Goal: Task Accomplishment & Management: Use online tool/utility

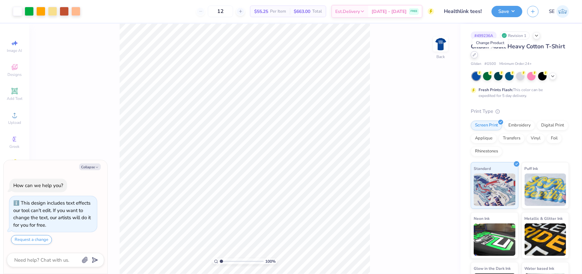
click at [476, 55] on icon at bounding box center [474, 54] width 3 height 3
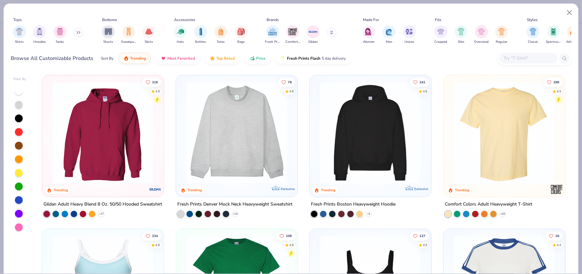
type textarea "x"
click at [531, 56] on input "text" at bounding box center [528, 57] width 50 height 7
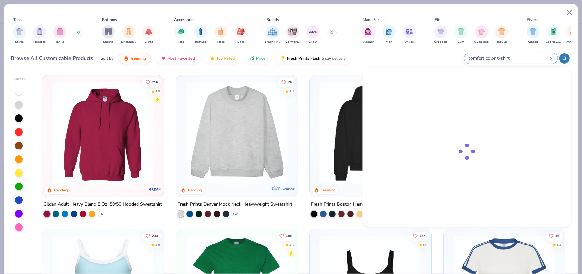
type input "comfort color t-shirt"
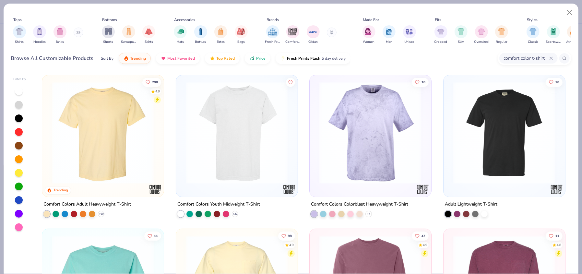
scroll to position [108, 0]
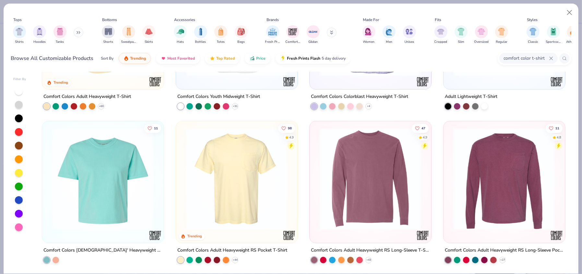
click at [241, 175] on img at bounding box center [237, 178] width 108 height 102
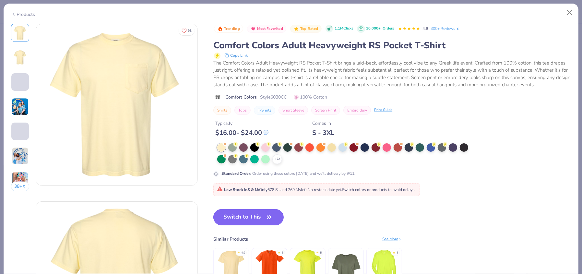
click at [241, 217] on button "Switch to This" at bounding box center [248, 217] width 70 height 16
click at [279, 160] on icon at bounding box center [277, 159] width 5 height 5
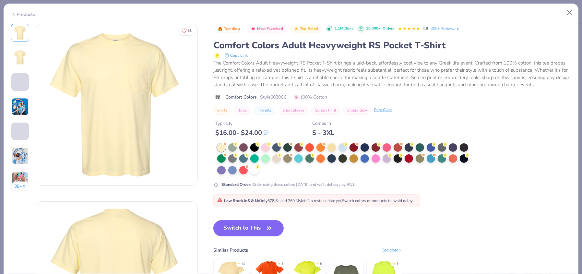
scroll to position [10, 0]
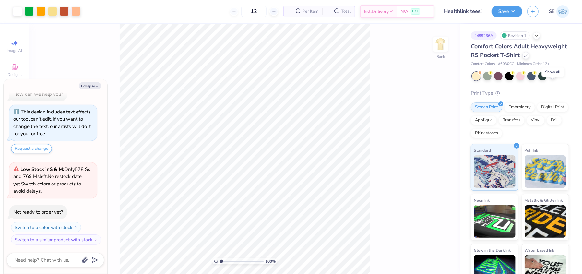
click at [553, 78] on icon at bounding box center [552, 75] width 5 height 5
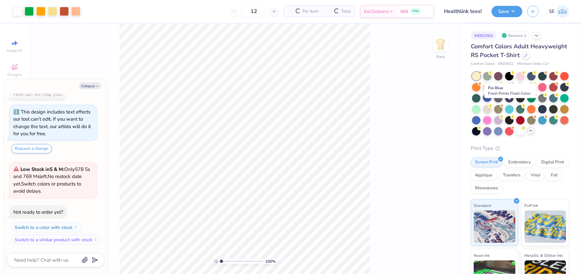
click at [492, 102] on div at bounding box center [487, 97] width 8 height 8
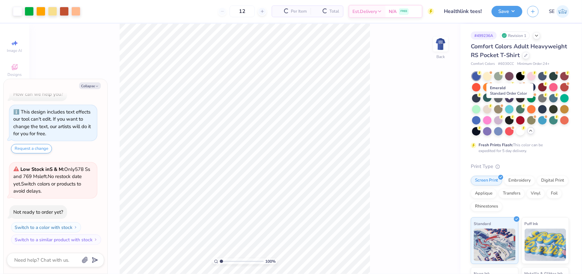
click at [492, 102] on div at bounding box center [487, 97] width 8 height 8
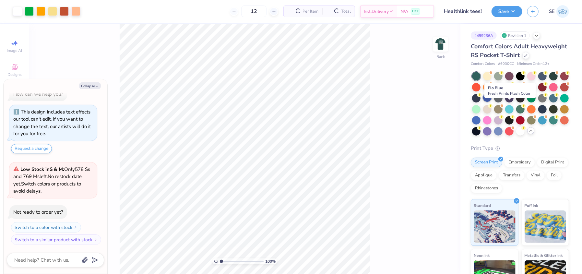
click at [492, 102] on div at bounding box center [487, 97] width 8 height 8
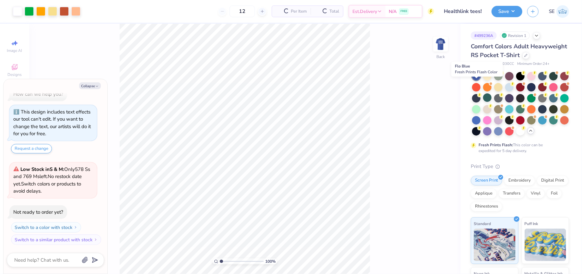
click at [474, 80] on div at bounding box center [476, 76] width 8 height 8
click at [427, 108] on div "100 % Back" at bounding box center [244, 149] width 431 height 250
click at [472, 80] on div at bounding box center [476, 76] width 8 height 8
click at [474, 80] on div at bounding box center [476, 76] width 8 height 8
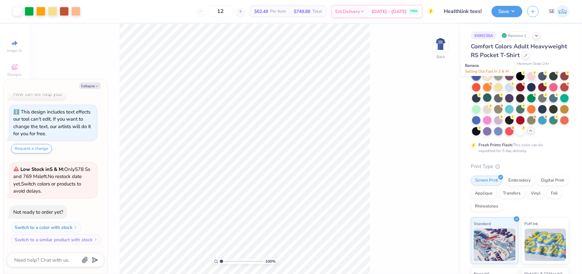
click at [487, 80] on div at bounding box center [487, 75] width 8 height 8
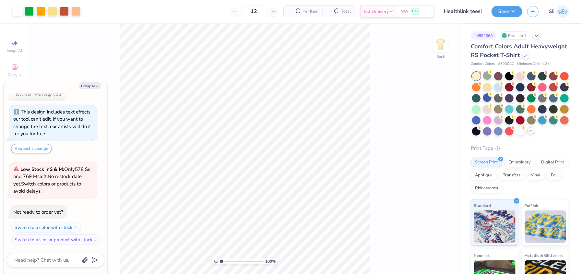
scroll to position [102, 0]
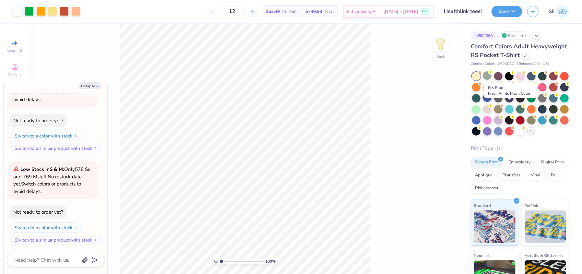
click at [492, 102] on div at bounding box center [487, 97] width 8 height 8
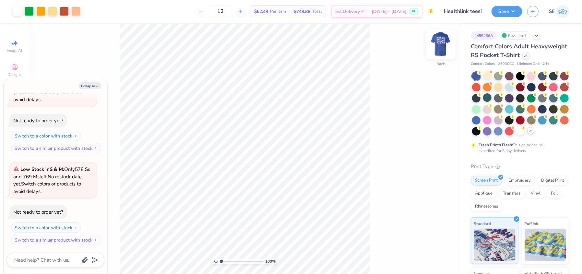
click at [441, 45] on img at bounding box center [441, 44] width 26 height 26
click at [441, 45] on img at bounding box center [440, 44] width 13 height 13
click at [383, 122] on div "100 % Back" at bounding box center [244, 149] width 431 height 250
click at [439, 46] on img at bounding box center [441, 44] width 26 height 26
click at [439, 46] on img at bounding box center [440, 44] width 13 height 13
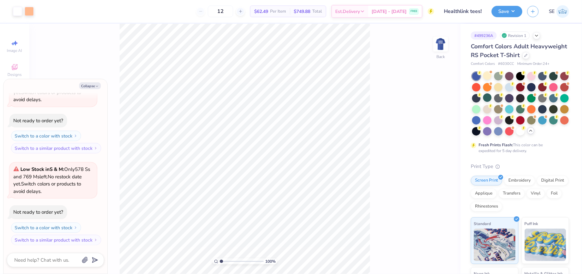
type textarea "x"
type input "2.28679496888376"
click at [51, 9] on div at bounding box center [52, 10] width 9 height 9
type textarea "x"
type input "2.28679496888376"
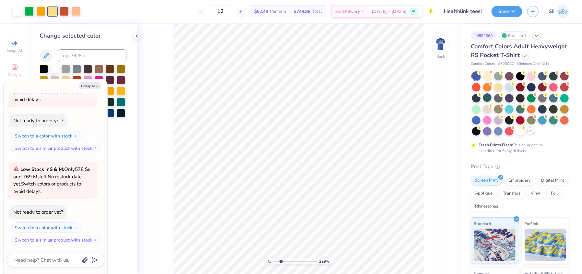
click at [69, 49] on div "Change selected color" at bounding box center [83, 79] width 87 height 97
click at [69, 53] on input at bounding box center [92, 55] width 69 height 13
type input "137"
type textarea "x"
type input "2.28679496888376"
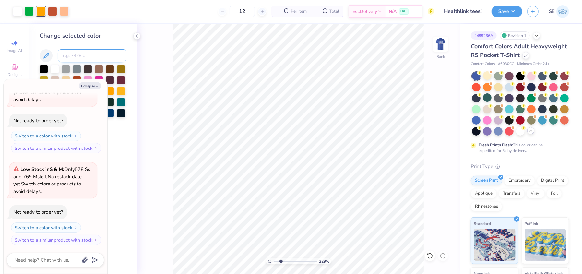
type textarea "x"
type input "2.28679496888376"
click at [64, 11] on div at bounding box center [64, 10] width 9 height 9
type textarea "x"
type input "2.28679496888376"
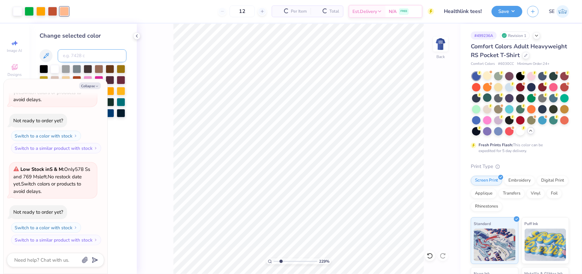
click at [76, 56] on input at bounding box center [92, 55] width 69 height 13
type input "137"
type textarea "x"
type input "2.28679496888376"
type textarea "x"
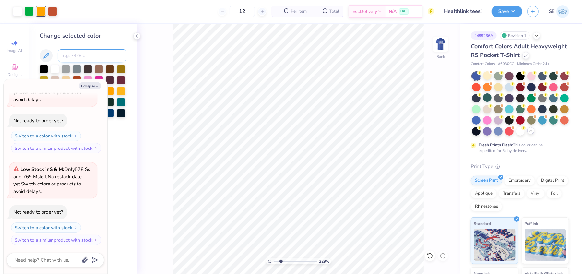
type input "2.28679496888376"
type textarea "x"
type input "2.28679496888376"
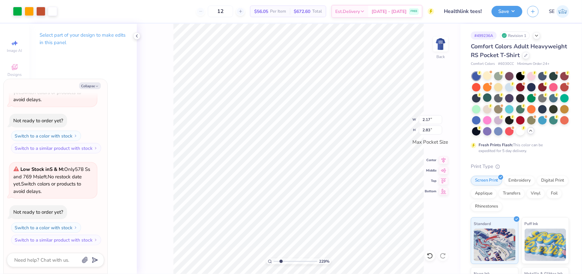
type textarea "x"
type input "2.28679496888376"
type textarea "x"
type input "2.28679496888376"
type textarea "x"
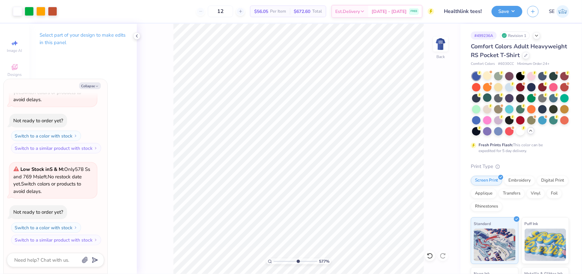
type input "6.12472208180337"
type textarea "x"
type input "6.12472208180337"
type textarea "x"
type input "6.12472208180337"
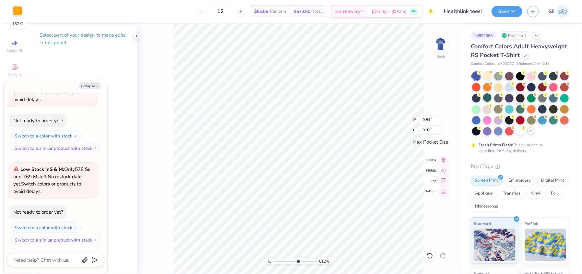
click at [18, 12] on div at bounding box center [17, 10] width 9 height 9
type textarea "x"
type input "6.12472208180337"
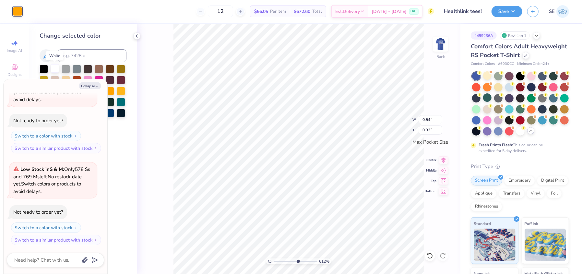
click at [55, 73] on div at bounding box center [55, 68] width 8 height 8
type textarea "x"
type input "6.12472208180337"
type textarea "x"
type input "6.12472208180337"
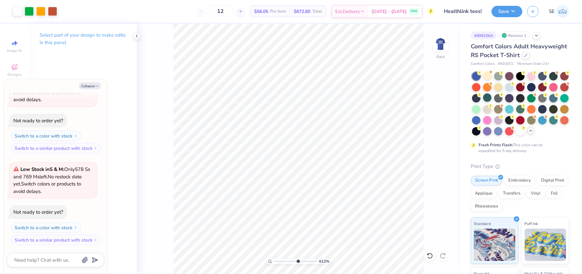
type textarea "x"
type input "6.12472208180337"
type textarea "x"
type input "6.12472208180337"
click at [22, 9] on div at bounding box center [17, 10] width 9 height 9
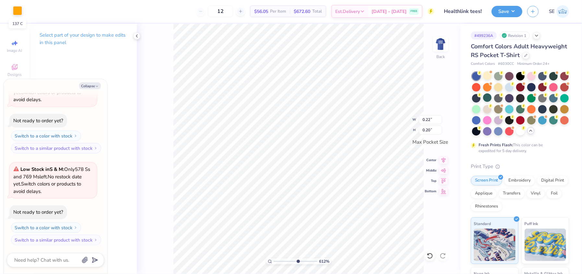
type textarea "x"
type input "6.12472208180337"
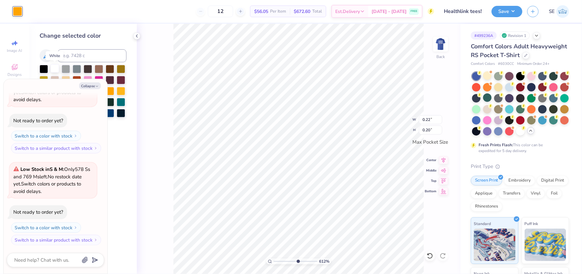
click at [55, 70] on div at bounding box center [55, 68] width 8 height 8
type textarea "x"
type input "6.12472208180337"
type textarea "x"
type input "6.12472208180337"
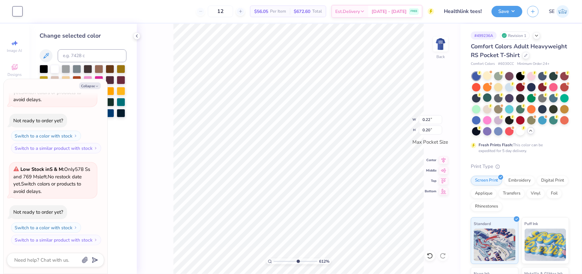
type input "0.13"
type input "0.21"
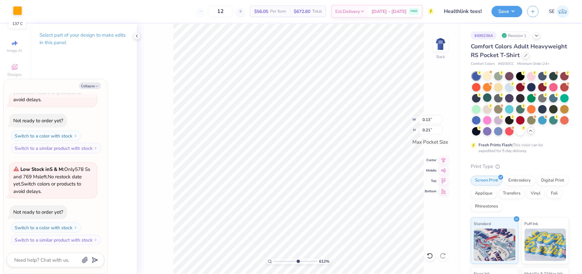
click at [17, 8] on div at bounding box center [17, 10] width 9 height 9
type textarea "x"
type input "6.12472208180337"
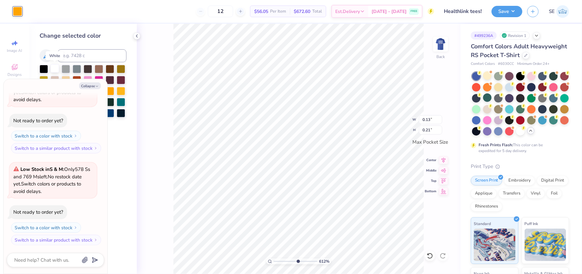
click at [58, 67] on div at bounding box center [55, 68] width 8 height 8
type textarea "x"
type input "6.12472208180337"
type textarea "x"
type input "6.12472208180337"
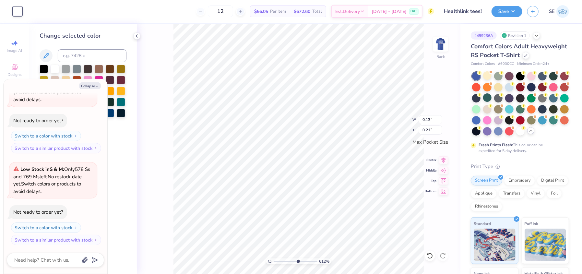
type input "0.47"
type input "0.46"
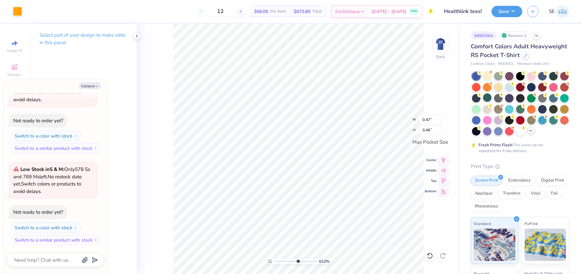
type textarea "x"
type input "6.12472208180337"
type textarea "x"
type input "6.12472208180337"
type textarea "x"
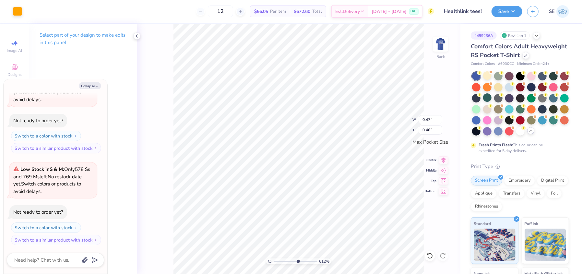
type input "6.12472208180337"
click at [18, 12] on div at bounding box center [17, 10] width 9 height 9
type textarea "x"
type input "6.12472208180337"
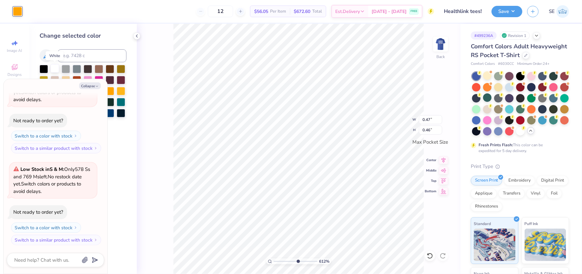
click at [54, 68] on div at bounding box center [55, 68] width 8 height 8
type textarea "x"
type input "6.12472208180337"
type textarea "x"
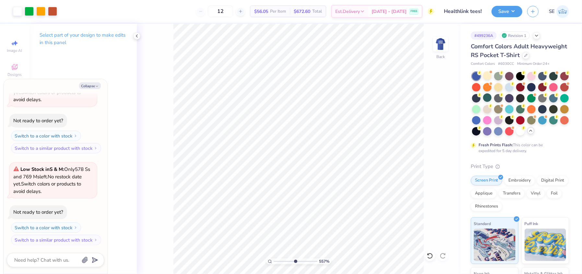
type input "5.96026109985767"
type textarea "x"
type input "5.96026109985767"
click at [17, 13] on div at bounding box center [17, 10] width 9 height 9
type textarea "x"
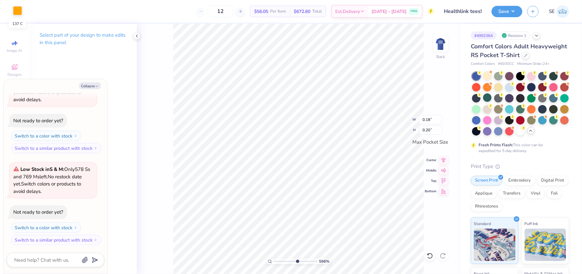
type input "5.96026109985767"
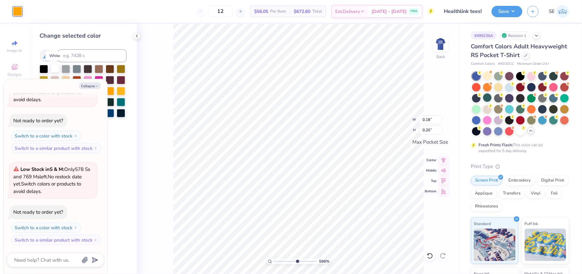
click at [53, 68] on div at bounding box center [55, 68] width 8 height 8
type textarea "x"
type input "2.703822971518"
type textarea "x"
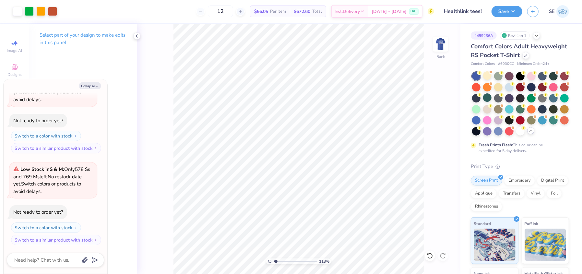
type input "1.12514315269438"
click at [439, 41] on img at bounding box center [441, 44] width 26 height 26
type textarea "x"
type input "1.12514315269438"
click at [439, 41] on img at bounding box center [440, 44] width 13 height 13
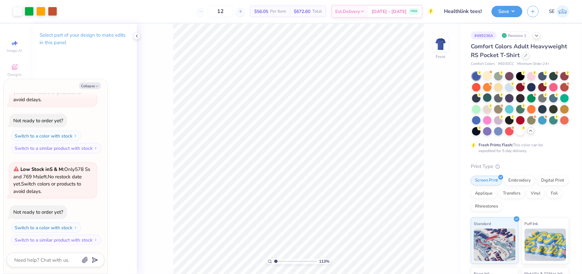
type textarea "x"
type input "1.12514315269438"
click at [507, 11] on button "Save" at bounding box center [507, 10] width 31 height 11
type textarea "x"
type input "1.12514315269438"
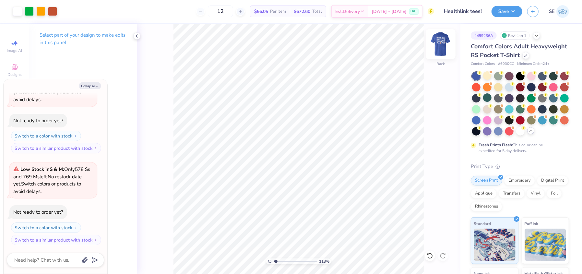
click at [442, 46] on img at bounding box center [441, 44] width 26 height 26
type textarea "x"
type input "1.12514315269438"
click at [442, 46] on img at bounding box center [440, 44] width 13 height 13
type textarea "x"
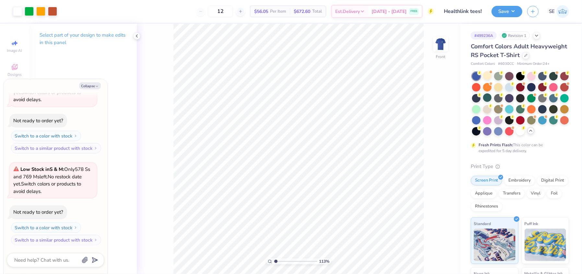
type input "1.12514315269438"
type textarea "x"
type input "1.12514315269438"
type textarea "x"
type input "1.12514315269438"
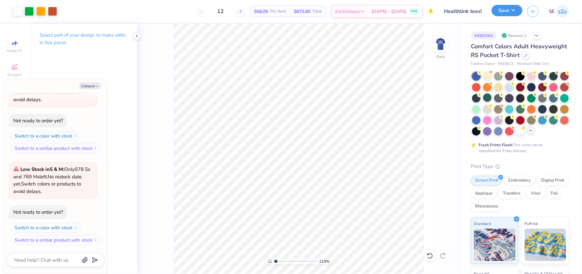
click at [514, 10] on button "Save" at bounding box center [507, 10] width 31 height 11
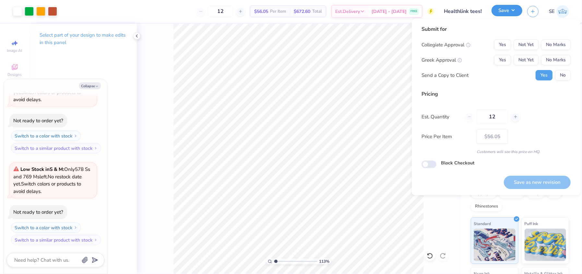
type textarea "x"
type input "1.12514315269438"
click at [563, 42] on button "No Marks" at bounding box center [556, 45] width 30 height 10
click at [562, 59] on button "No Marks" at bounding box center [556, 60] width 30 height 10
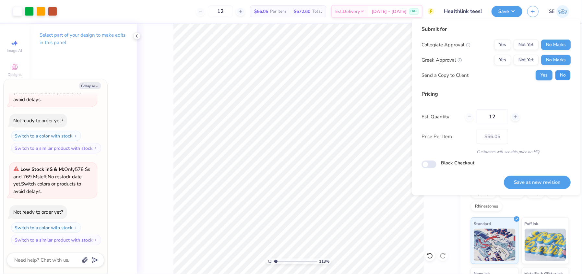
click at [564, 78] on button "No" at bounding box center [563, 75] width 16 height 10
type textarea "x"
type input "1.12514315269438"
click at [527, 182] on button "Save as new revision" at bounding box center [537, 182] width 67 height 13
type input "– –"
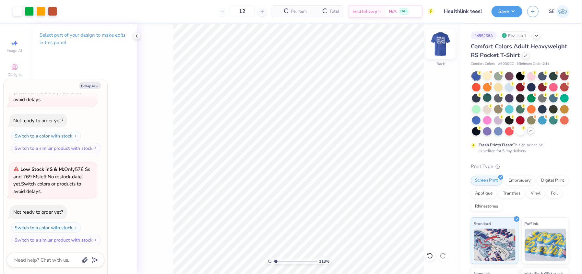
click at [445, 44] on img at bounding box center [441, 44] width 26 height 26
type textarea "x"
type input "1.12514315269438"
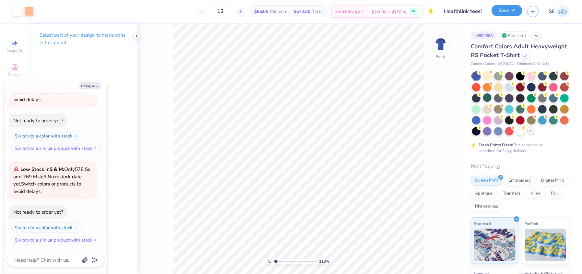
click at [509, 10] on button "Save" at bounding box center [507, 10] width 31 height 11
type textarea "x"
type input "1.12514315269438"
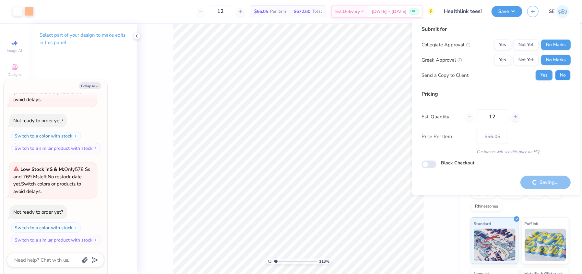
click at [561, 76] on button "No" at bounding box center [563, 75] width 16 height 10
type textarea "x"
type input "1.12514315269438"
click at [561, 76] on button "No" at bounding box center [563, 75] width 16 height 10
type textarea "x"
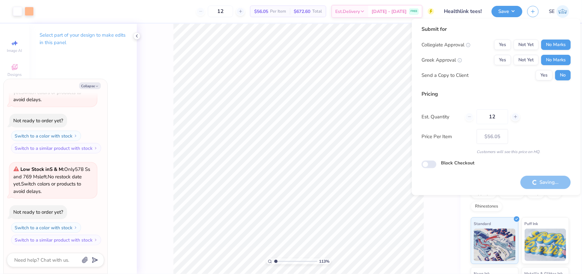
type input "1.12514315269438"
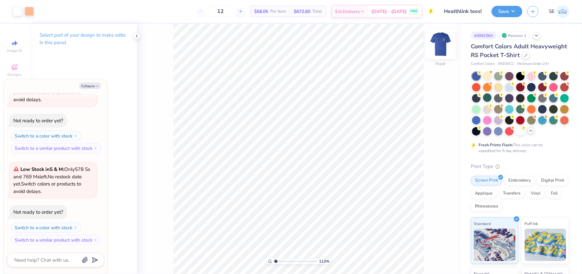
click at [439, 46] on img at bounding box center [441, 44] width 26 height 26
type textarea "x"
type input "1.12514315269438"
type textarea "x"
type input "1.12514315269438"
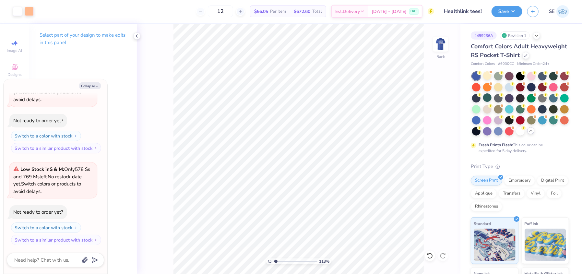
type textarea "x"
type input "1.12514315269438"
type textarea "x"
type input "1.12514315269438"
type textarea "x"
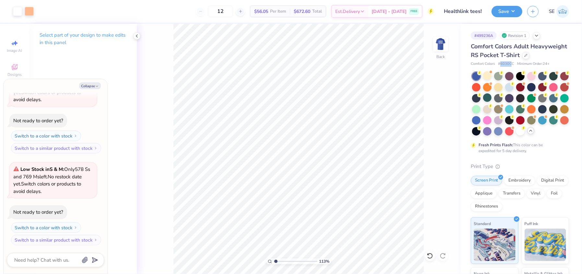
type input "1.12514315269438"
type textarea "x"
type input "1.12514315269438"
drag, startPoint x: 512, startPoint y: 72, endPoint x: 500, endPoint y: 72, distance: 12.3
click at [500, 67] on span "# 6030CC" at bounding box center [506, 64] width 16 height 6
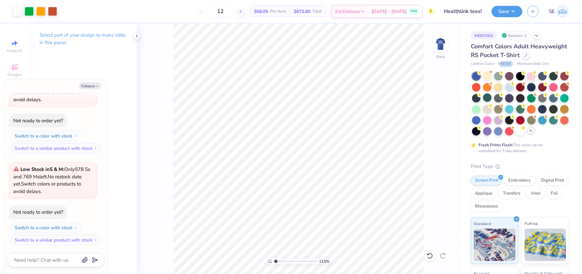
click at [512, 67] on span "# 6030CC" at bounding box center [506, 64] width 16 height 6
drag, startPoint x: 512, startPoint y: 73, endPoint x: 507, endPoint y: 73, distance: 5.2
click at [507, 67] on span "# 6030CC" at bounding box center [506, 64] width 16 height 6
type textarea "x"
type input "1.12514315269438"
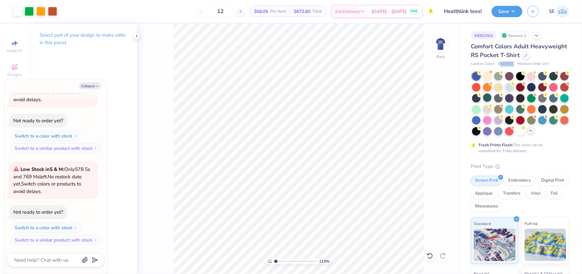
type textarea "x"
type input "1.12514315269438"
click at [514, 9] on button "Save" at bounding box center [507, 10] width 31 height 11
type textarea "x"
type input "1.12514315269438"
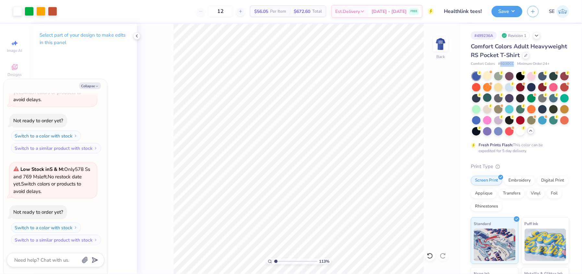
type textarea "x"
type input "1.12514315269438"
click at [517, 11] on button "Save" at bounding box center [507, 10] width 31 height 11
type textarea "x"
type input "1.12514315269438"
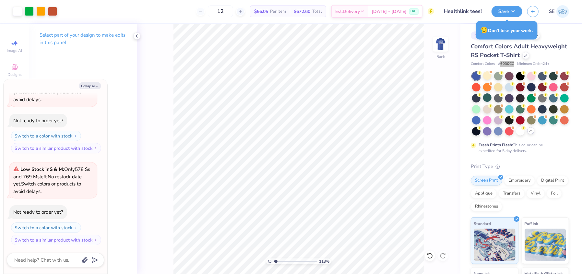
type textarea "x"
type input "1.12514315269438"
type textarea "x"
type input "1.12514315269438"
type textarea "x"
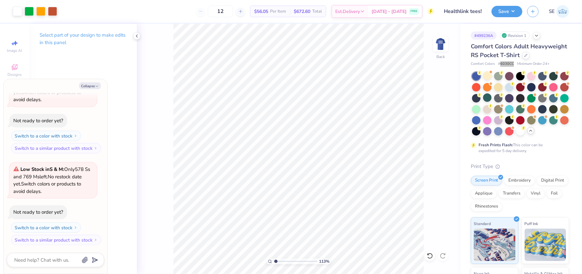
type input "1.12514315269438"
click at [536, 91] on div at bounding box center [531, 86] width 8 height 8
type textarea "x"
type input "1.12514315269438"
type textarea "x"
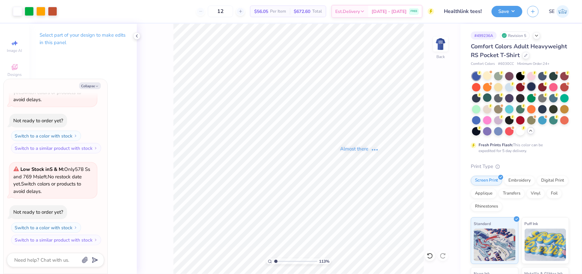
type input "1.12514315269438"
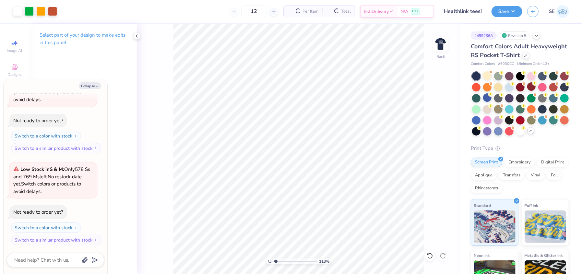
type textarea "x"
type input "1.12514315269438"
type textarea "x"
type input "1.12514315269438"
type textarea "x"
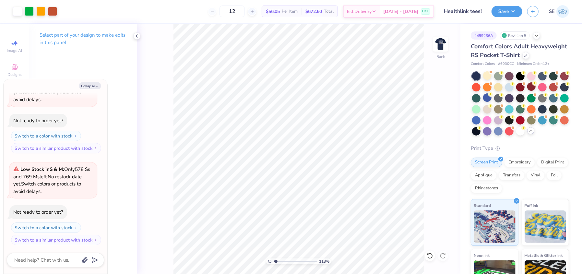
type input "1.12514315269438"
type textarea "x"
type input "1.12514315269438"
click at [504, 10] on button "Save" at bounding box center [507, 10] width 31 height 11
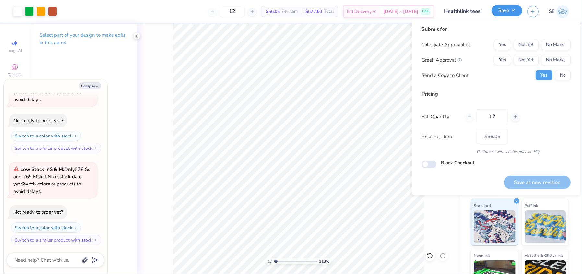
type textarea "x"
type input "1.12514315269438"
click at [554, 43] on button "No Marks" at bounding box center [556, 45] width 30 height 10
click at [554, 60] on button "No Marks" at bounding box center [556, 60] width 30 height 10
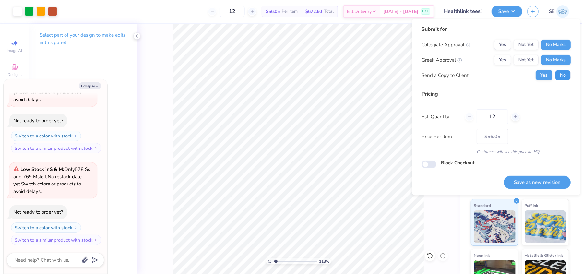
click at [564, 79] on button "No" at bounding box center [563, 75] width 16 height 10
type textarea "x"
type input "1.12514315269438"
click at [530, 184] on button "Save as new revision" at bounding box center [537, 182] width 67 height 13
type input "$56.05"
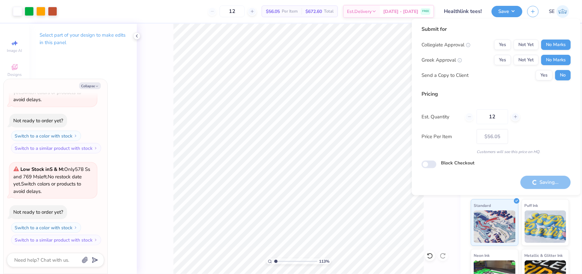
type textarea "x"
type input "1.12514315269438"
type textarea "x"
type input "1.12514315269438"
type textarea "x"
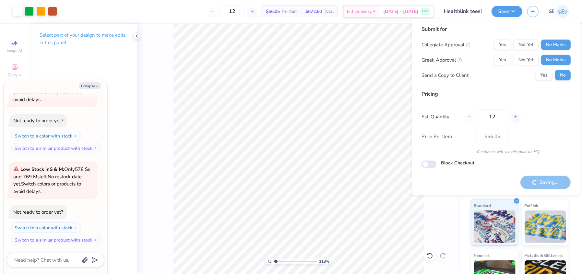
type input "1.12514315269438"
type textarea "x"
type input "1.12514315269438"
